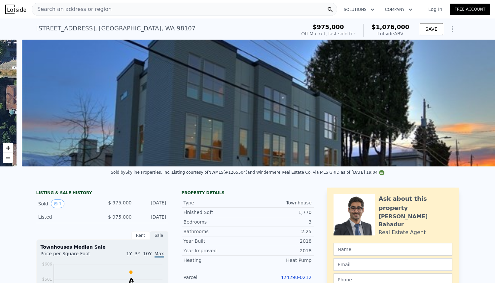
scroll to position [0, 302]
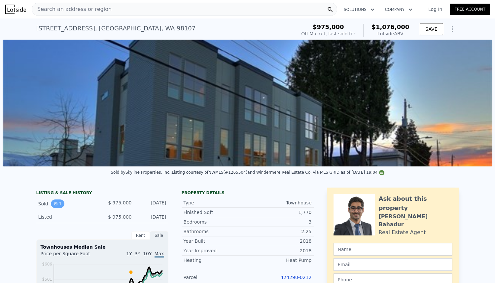
click at [56, 202] on icon "View historical data" at bounding box center [55, 203] width 3 height 3
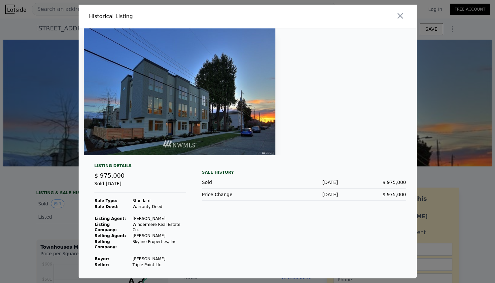
click at [53, 9] on div at bounding box center [247, 141] width 495 height 283
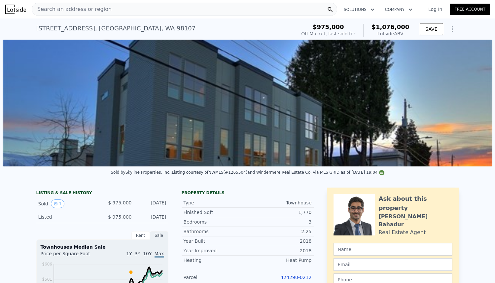
click at [167, 18] on nav "Search an address or region Solutions Company Open main menu Log In Free Account" at bounding box center [247, 9] width 495 height 18
click at [148, 11] on div "Search an address or region" at bounding box center [184, 9] width 305 height 13
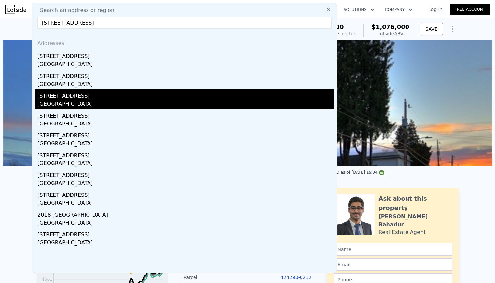
type input "[STREET_ADDRESS]"
click at [67, 99] on div "[STREET_ADDRESS]" at bounding box center [185, 94] width 297 height 11
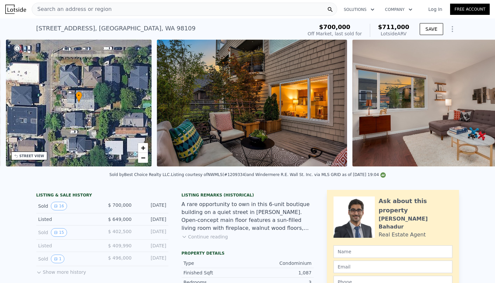
click at [282, 109] on img at bounding box center [252, 103] width 190 height 127
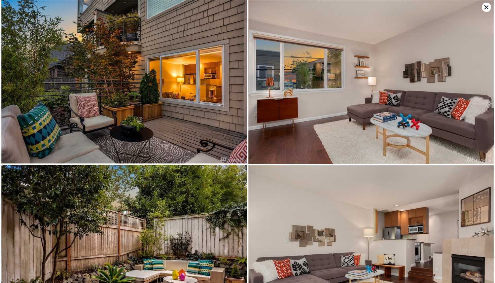
scroll to position [0, 153]
click at [170, 114] on img at bounding box center [123, 81] width 245 height 163
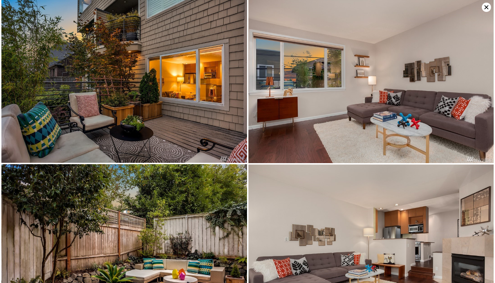
scroll to position [0, 0]
